Goal: Task Accomplishment & Management: Complete application form

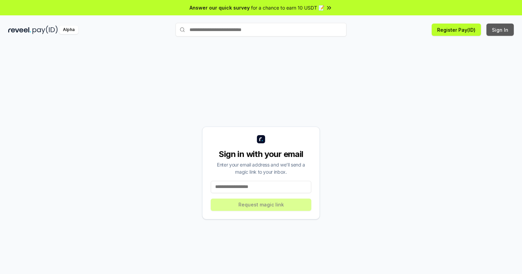
click at [500, 30] on button "Sign In" at bounding box center [499, 30] width 27 height 12
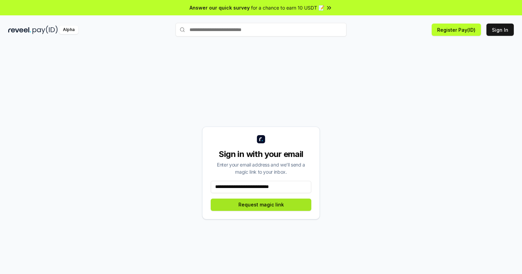
type input "**********"
click at [261, 205] on button "Request magic link" at bounding box center [261, 205] width 100 height 12
